Goal: Task Accomplishment & Management: Use online tool/utility

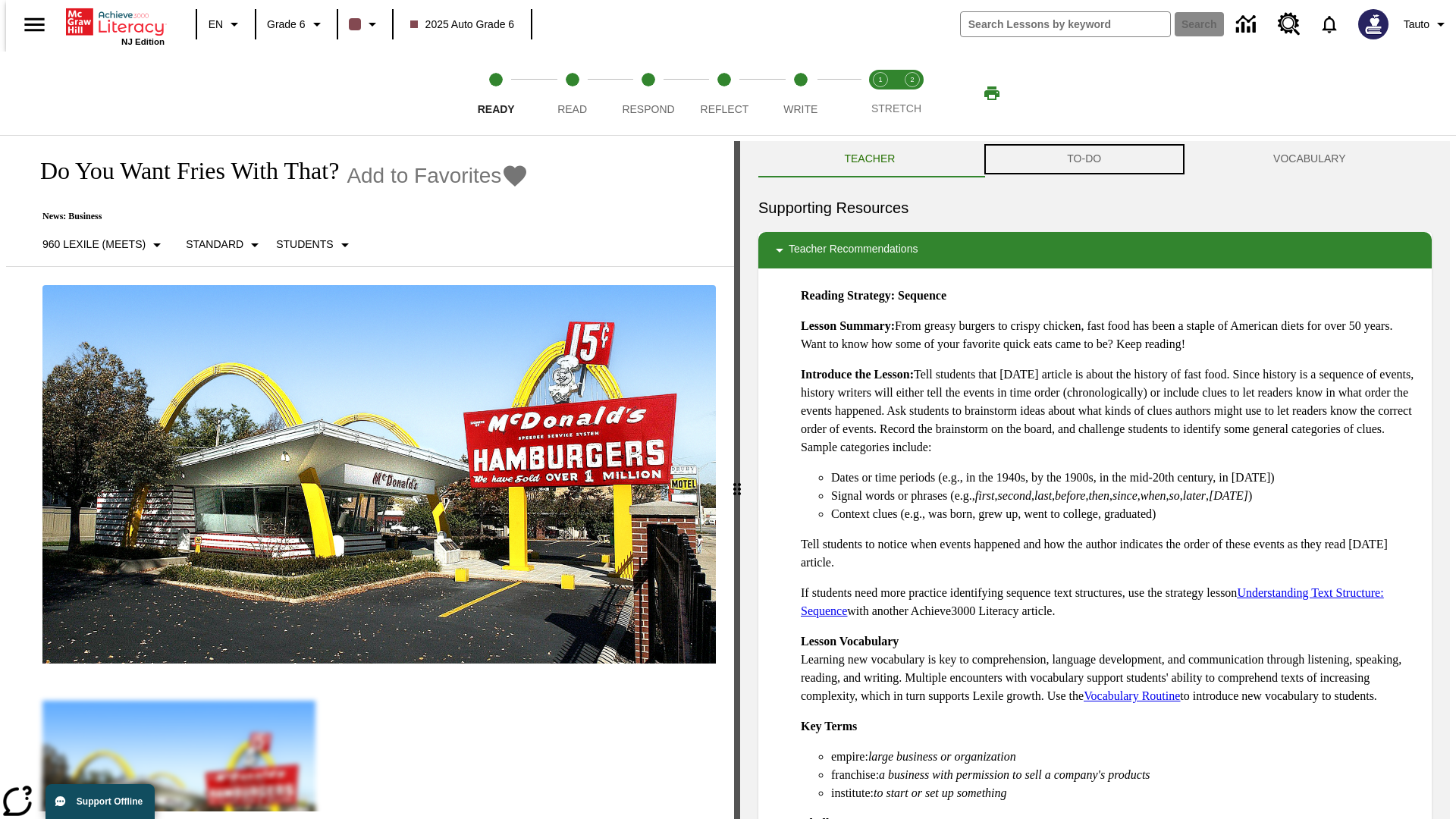
click at [1085, 160] on button "TO-DO" at bounding box center [1085, 159] width 207 height 36
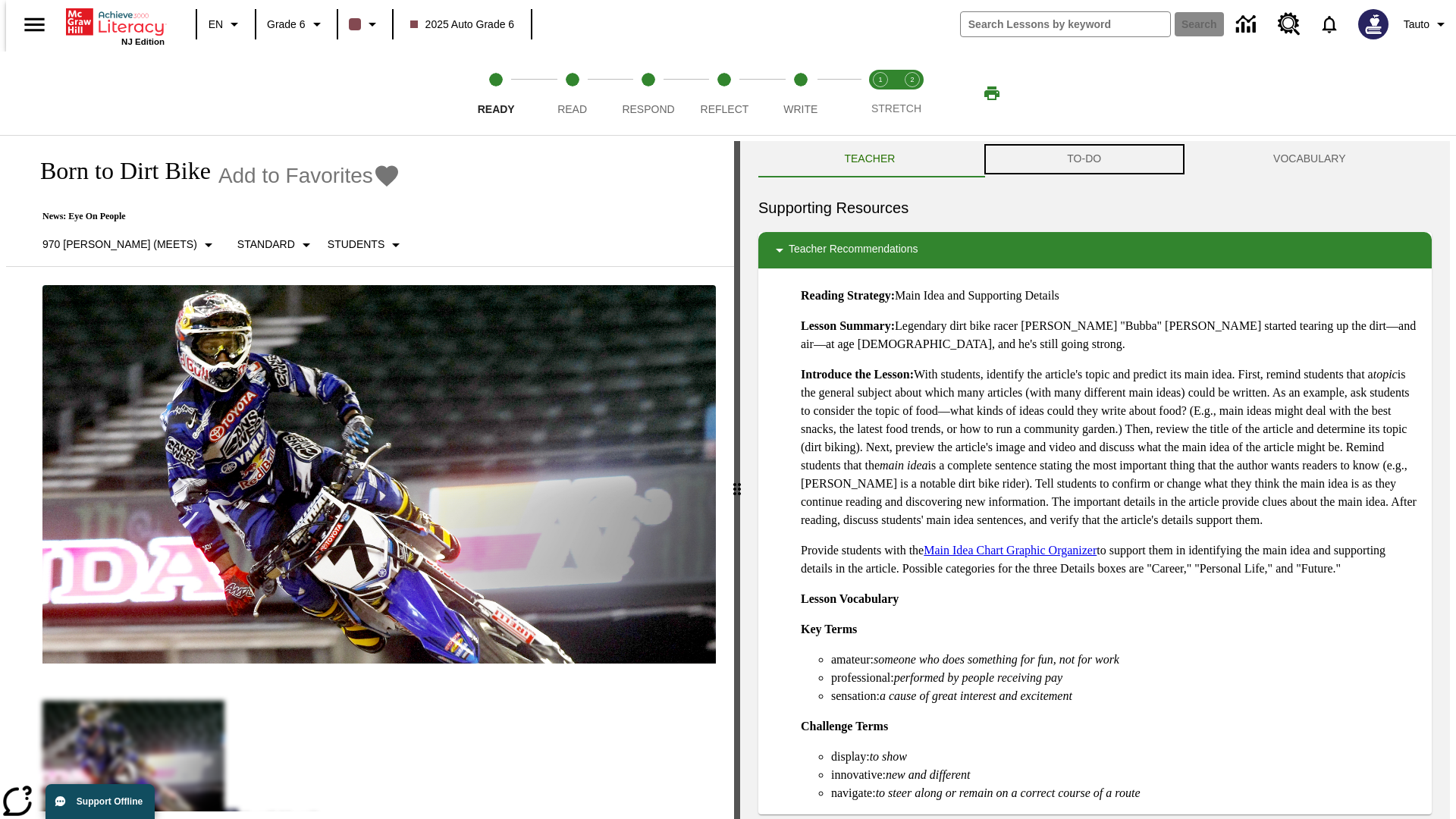
click at [1085, 160] on button "TO-DO" at bounding box center [1085, 159] width 207 height 36
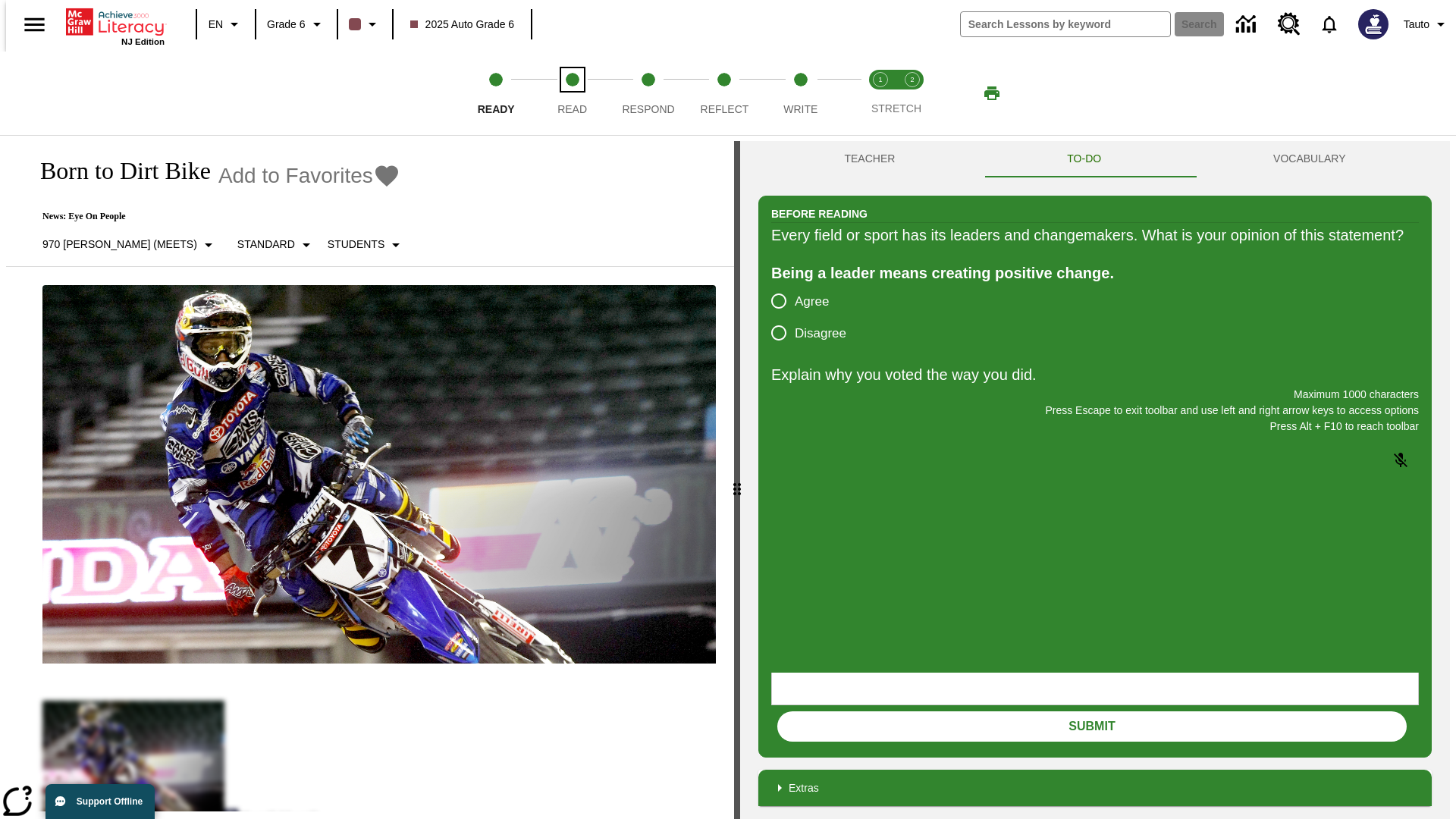
click at [572, 93] on span "Read" at bounding box center [572, 103] width 29 height 27
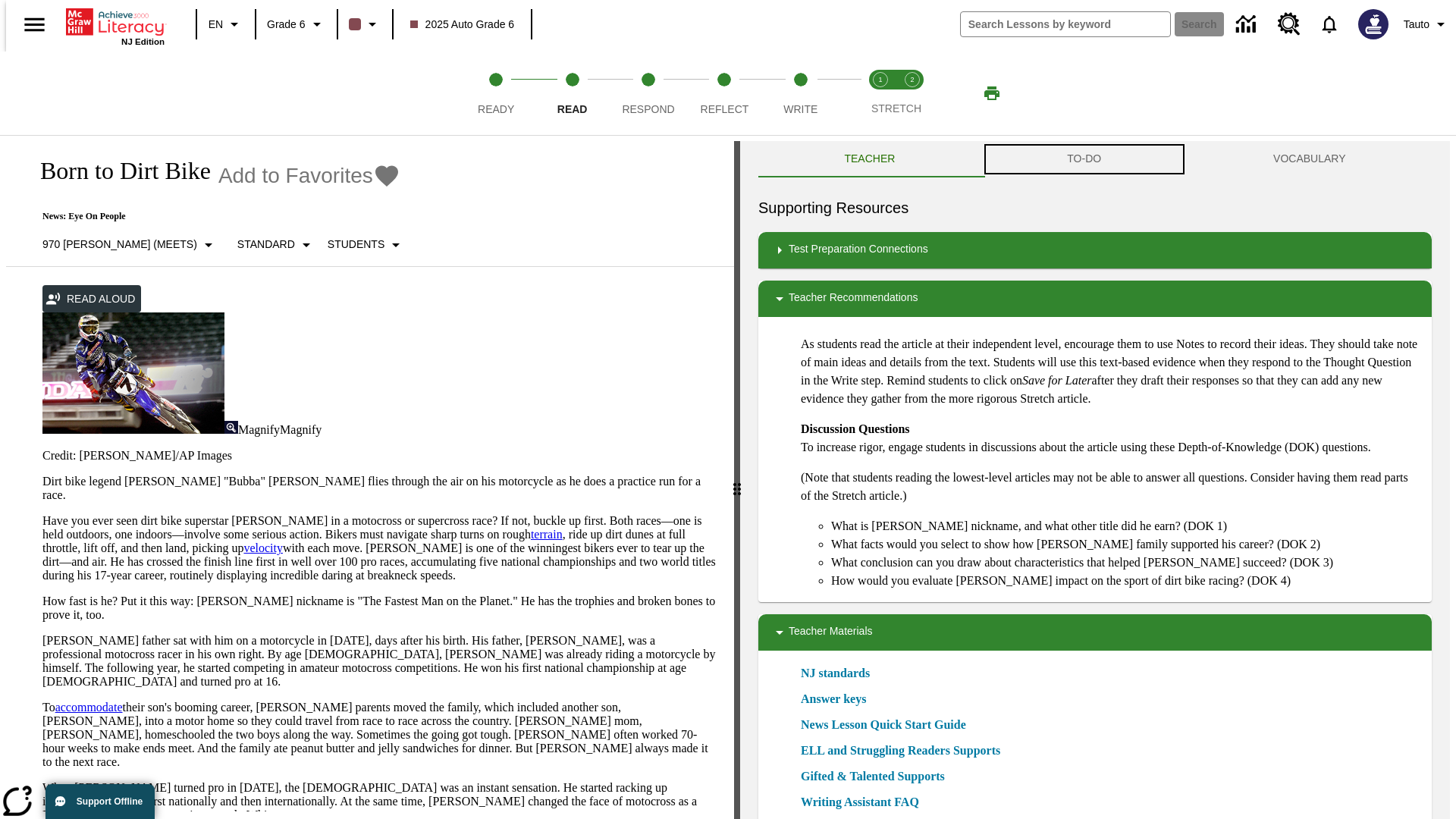
scroll to position [1, 0]
click at [1085, 160] on button "TO-DO" at bounding box center [1085, 158] width 207 height 36
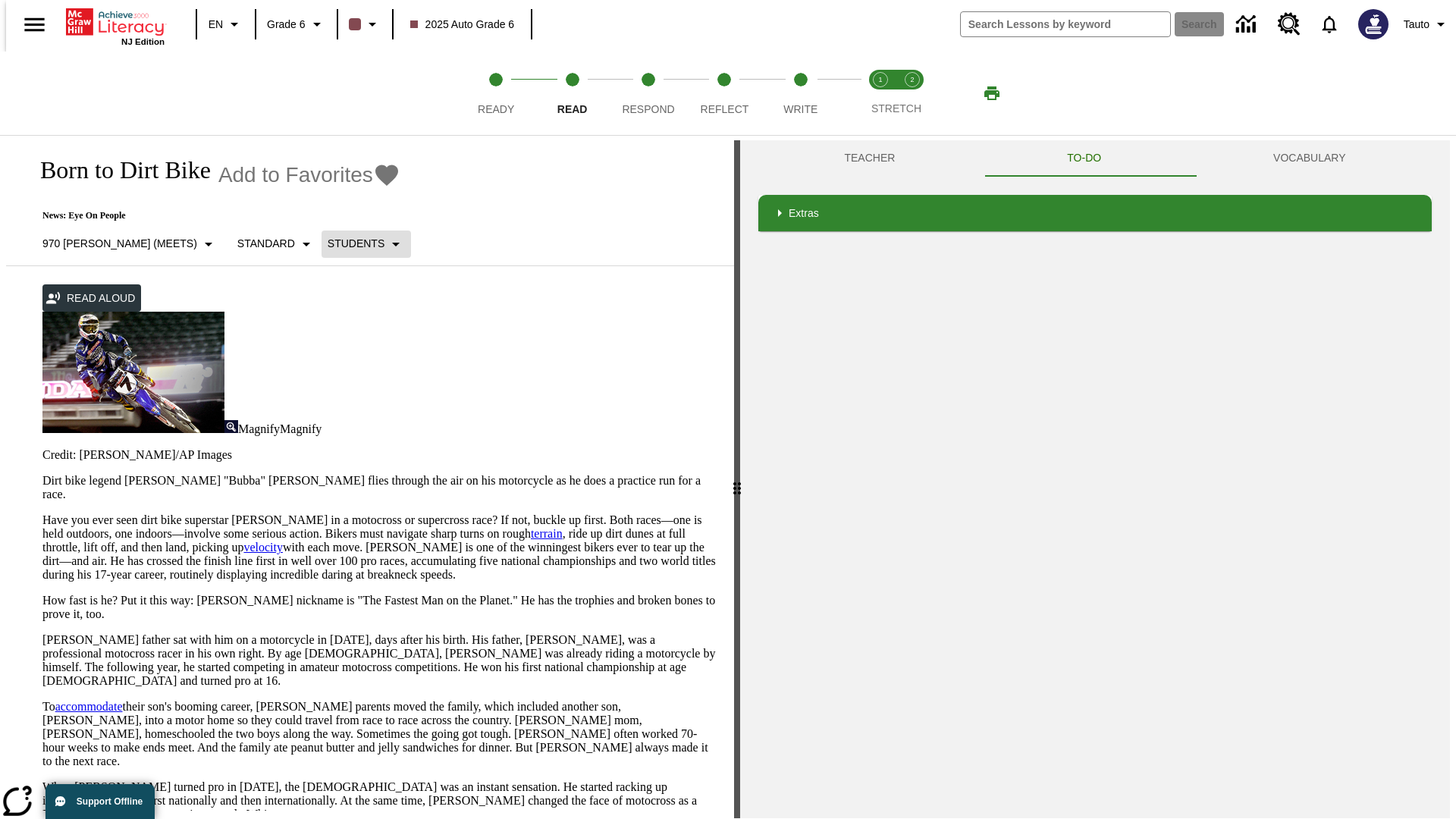
click at [327, 244] on p "Students" at bounding box center [356, 244] width 57 height 16
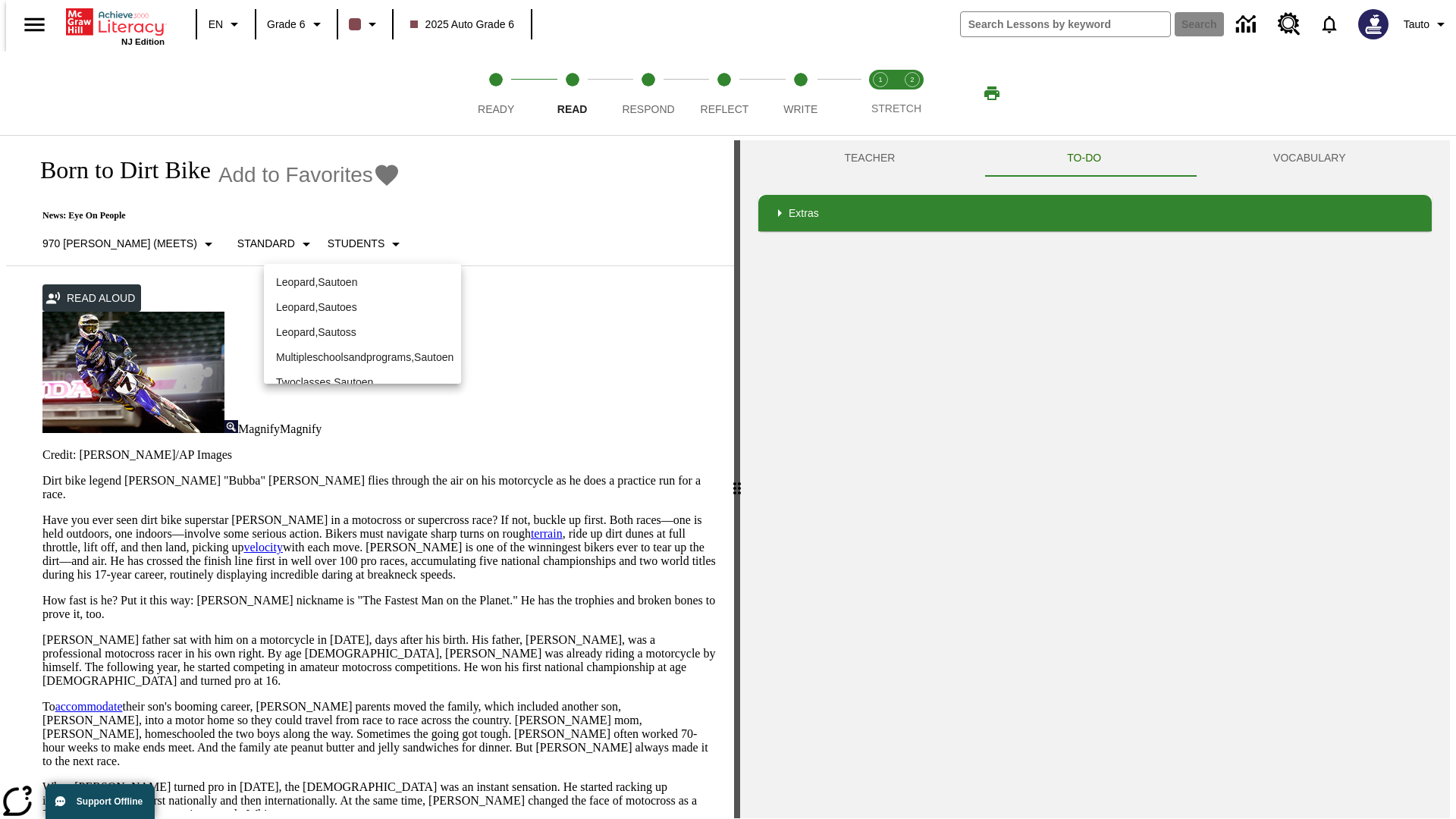
click at [351, 274] on p "Leopard , Sautoen" at bounding box center [363, 282] width 173 height 16
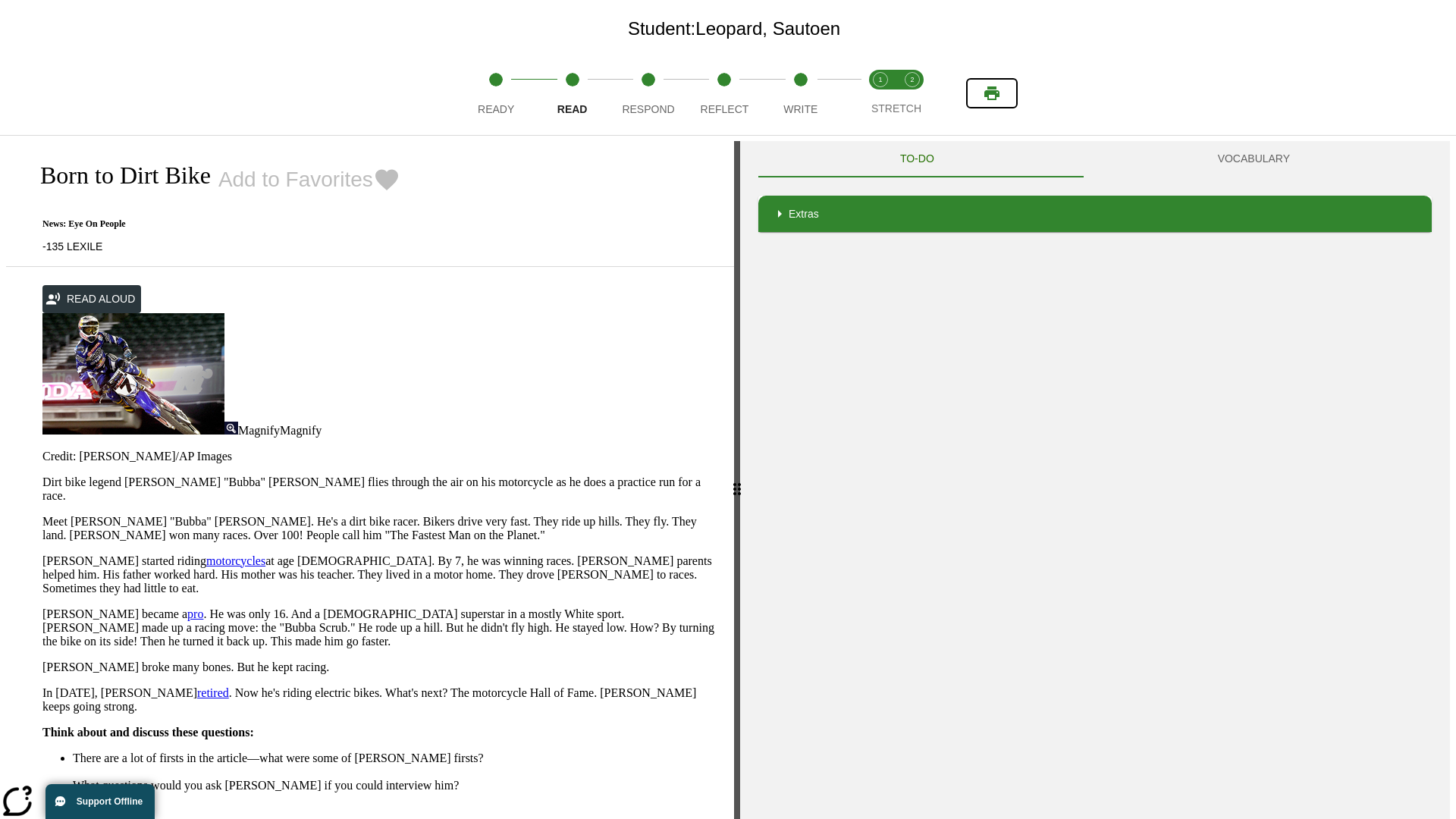
click at [993, 93] on icon "Print" at bounding box center [992, 93] width 15 height 14
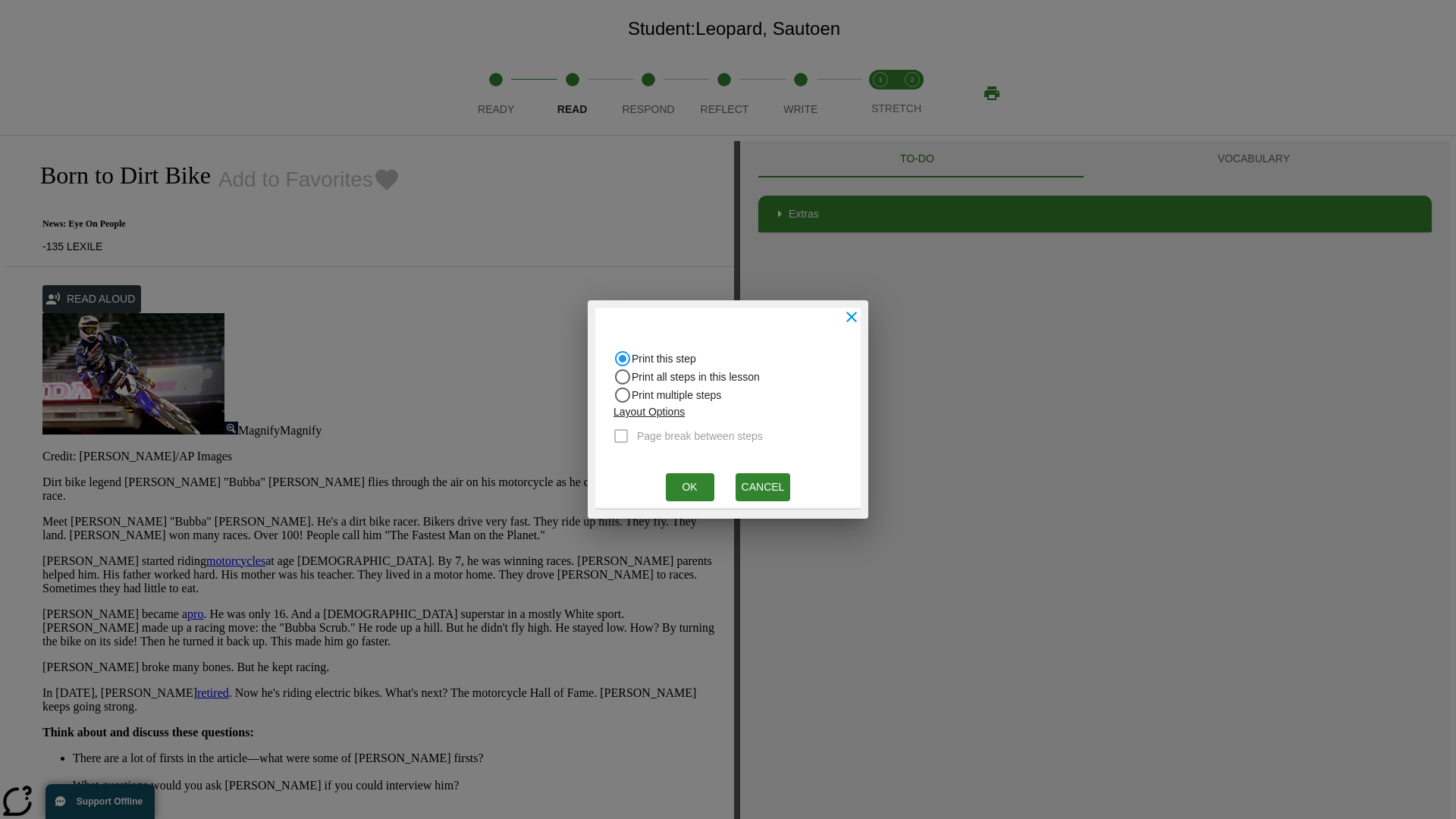
click at [623, 377] on input "Print all steps in this lesson" at bounding box center [622, 376] width 19 height 19
radio input "true"
radio input "false"
checkbox input "true"
click at [690, 487] on button "Ok" at bounding box center [691, 487] width 49 height 28
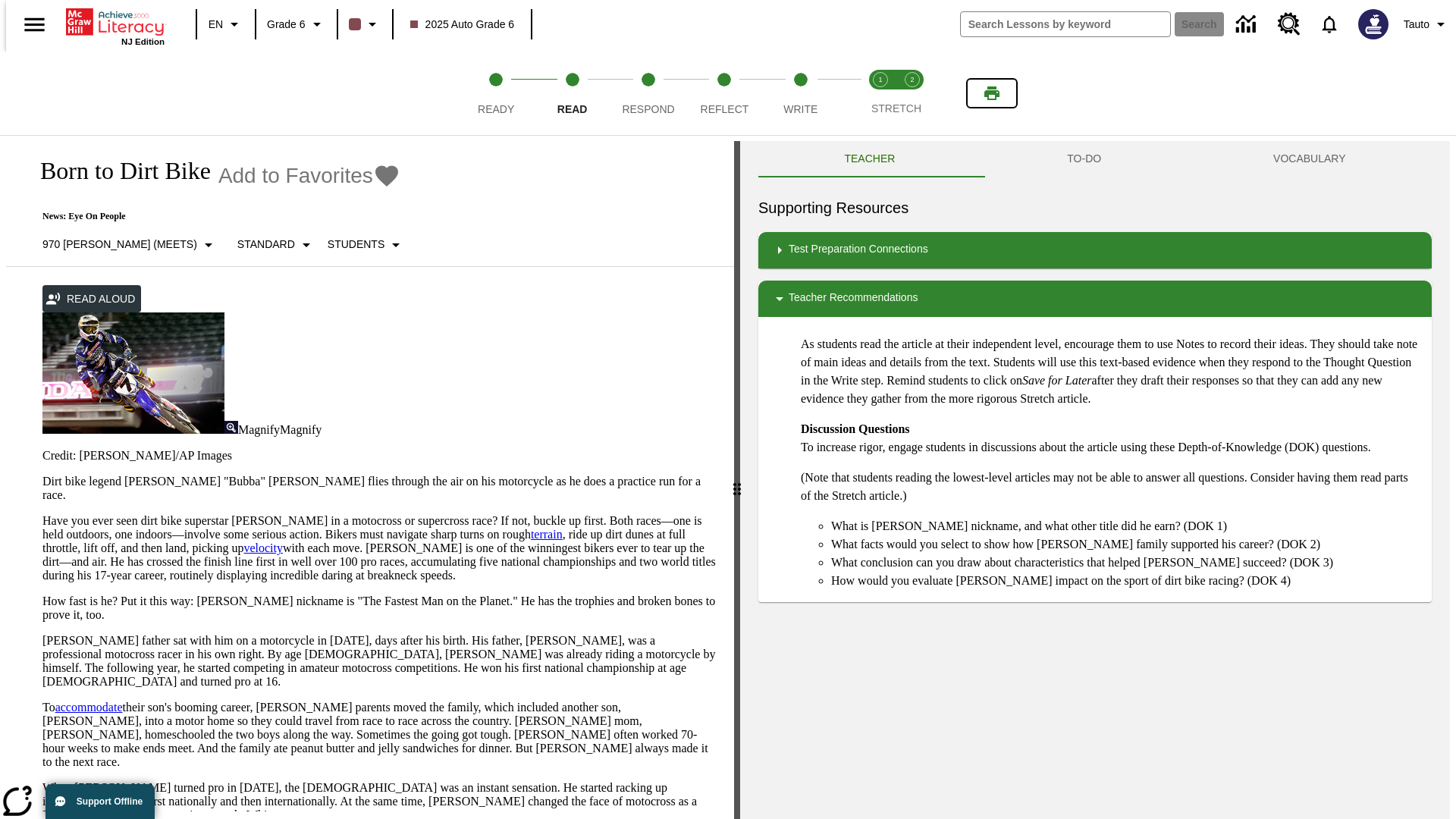
click at [993, 93] on icon "Print" at bounding box center [992, 93] width 15 height 14
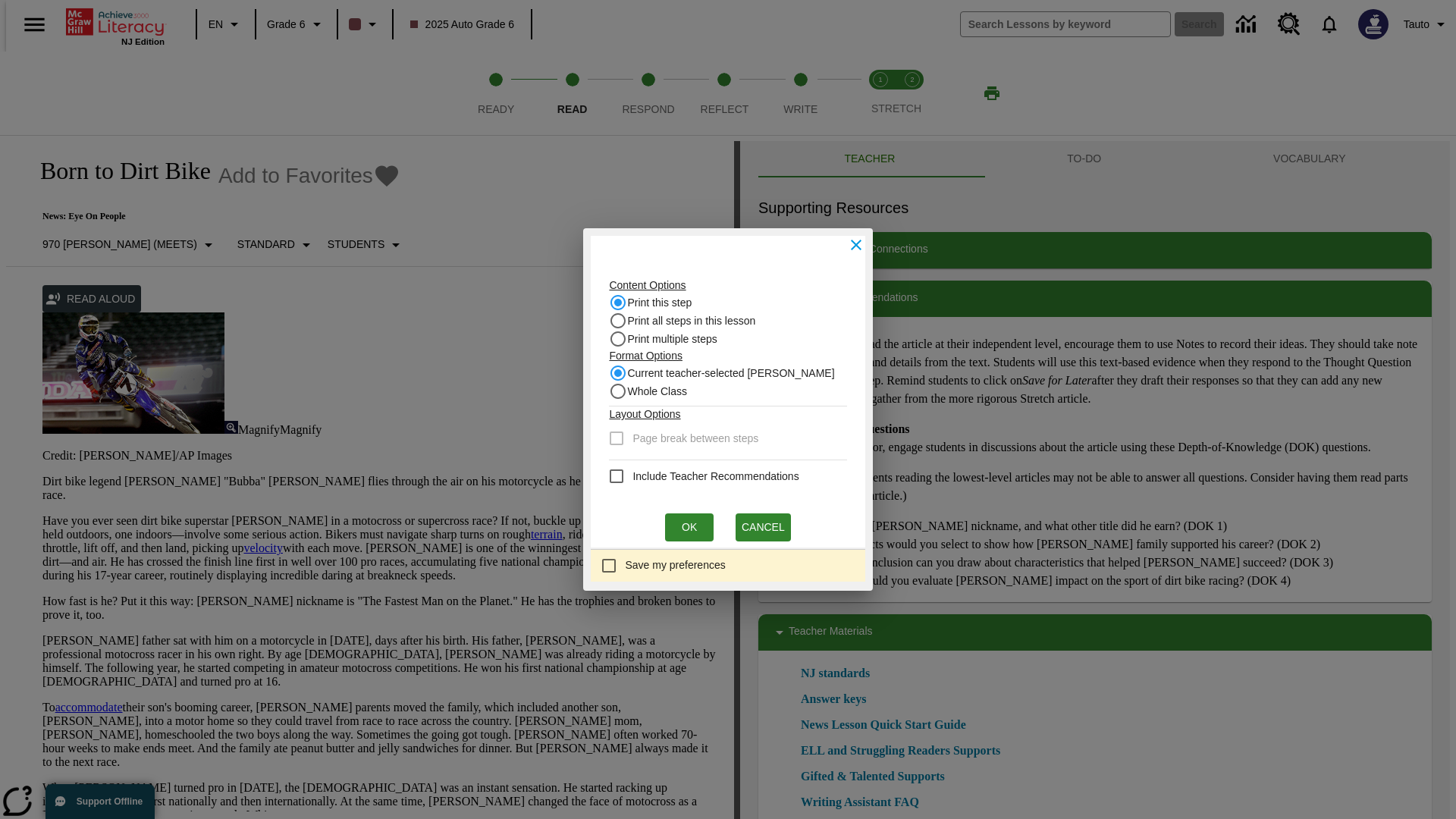
click at [623, 303] on input "Print this step" at bounding box center [618, 303] width 19 height 19
click at [623, 391] on input "Whole Class" at bounding box center [618, 391] width 19 height 19
radio input "true"
radio input "false"
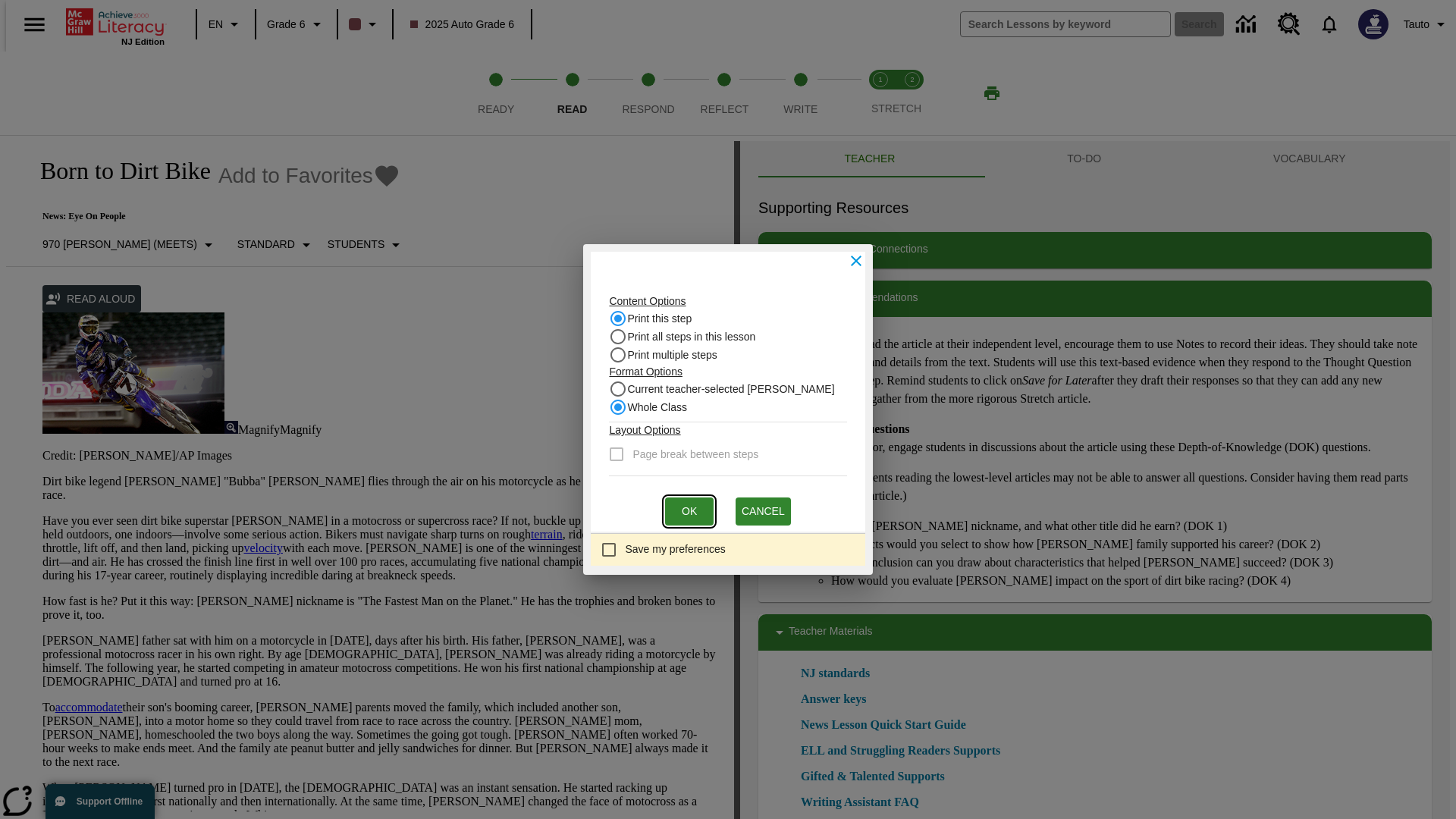
click at [690, 511] on button "Ok" at bounding box center [690, 511] width 49 height 28
